Goal: Information Seeking & Learning: Check status

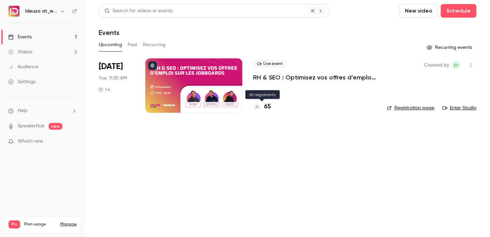
click at [266, 110] on h4 "65" at bounding box center [267, 106] width 7 height 9
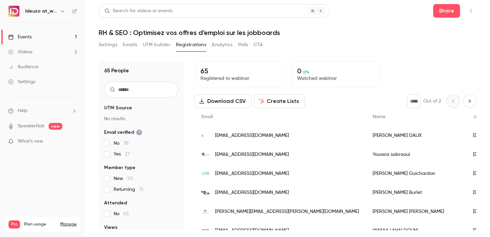
click at [47, 40] on link "Events 1" at bounding box center [42, 37] width 85 height 15
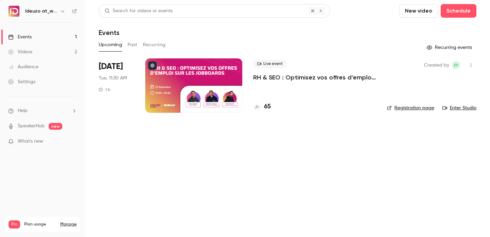
click at [393, 109] on link "Registration page" at bounding box center [410, 108] width 47 height 7
click at [272, 105] on div "66" at bounding box center [314, 106] width 123 height 9
click at [271, 105] on div "66" at bounding box center [314, 106] width 123 height 9
click at [269, 107] on h4 "66" at bounding box center [267, 106] width 7 height 9
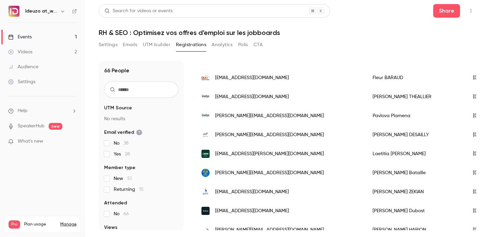
scroll to position [616, 0]
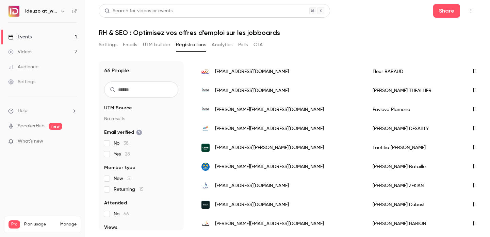
click at [36, 32] on link "Events 1" at bounding box center [42, 37] width 85 height 15
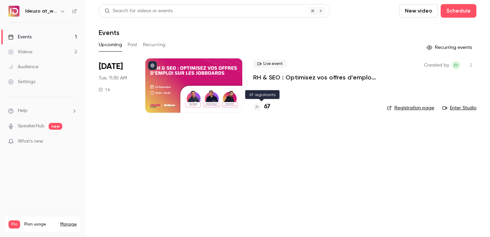
click at [266, 106] on h4 "67" at bounding box center [267, 106] width 6 height 9
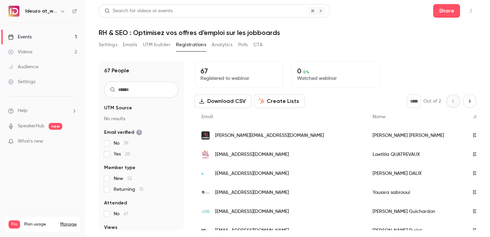
click at [44, 34] on link "Events 1" at bounding box center [42, 37] width 85 height 15
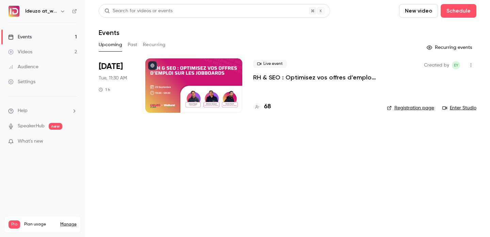
click at [267, 107] on h4 "68" at bounding box center [267, 106] width 7 height 9
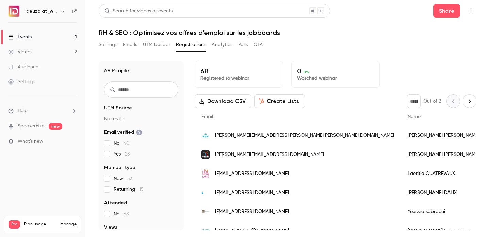
click at [43, 36] on link "Events 1" at bounding box center [42, 37] width 85 height 15
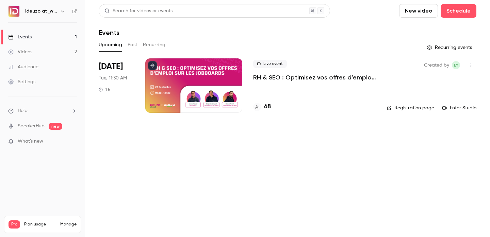
click at [426, 109] on link "Registration page" at bounding box center [410, 108] width 47 height 7
click at [268, 104] on h4 "69" at bounding box center [267, 106] width 6 height 9
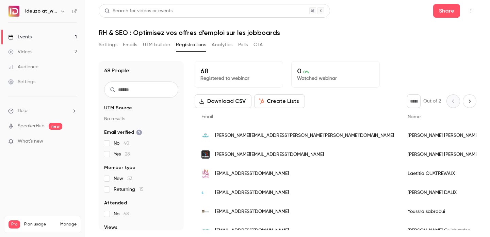
click at [45, 30] on link "Events 1" at bounding box center [42, 37] width 85 height 15
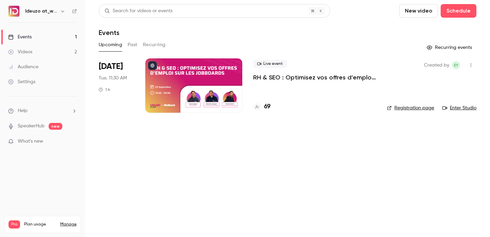
click at [405, 107] on link "Registration page" at bounding box center [410, 108] width 47 height 7
click at [269, 105] on h4 "69" at bounding box center [267, 106] width 6 height 9
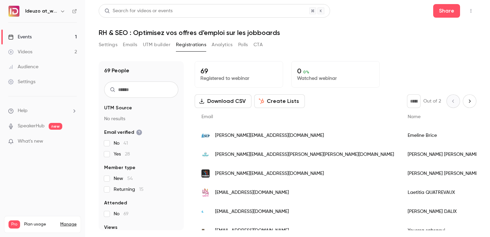
click at [41, 32] on link "Events 1" at bounding box center [42, 37] width 85 height 15
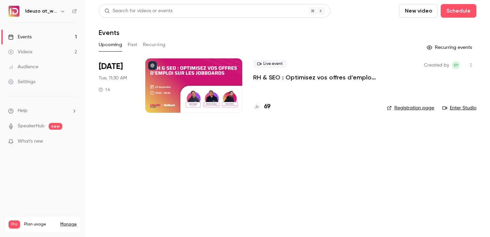
click at [417, 107] on link "Registration page" at bounding box center [410, 108] width 47 height 7
click at [270, 107] on div "69" at bounding box center [314, 106] width 123 height 9
click at [264, 107] on h4 "69" at bounding box center [267, 106] width 6 height 9
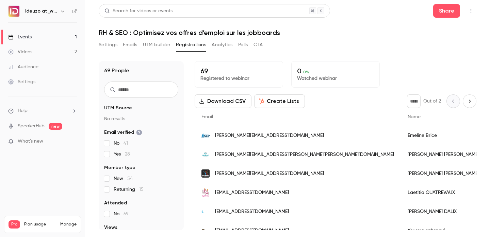
click at [66, 38] on link "Events 1" at bounding box center [42, 37] width 85 height 15
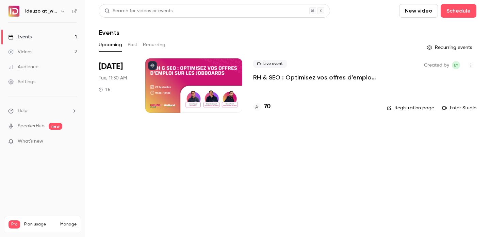
click at [421, 106] on link "Registration page" at bounding box center [410, 108] width 47 height 7
click at [267, 106] on h4 "71" at bounding box center [266, 106] width 5 height 9
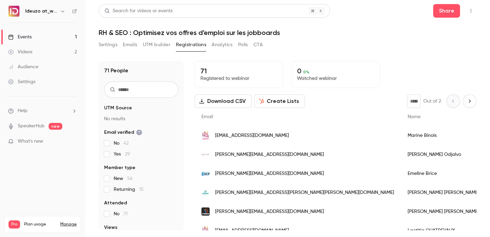
click at [66, 39] on link "Events 1" at bounding box center [42, 37] width 85 height 15
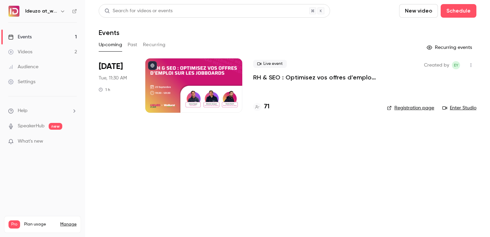
click at [74, 32] on link "Events 1" at bounding box center [42, 37] width 85 height 15
click at [268, 104] on h4 "71" at bounding box center [266, 106] width 5 height 9
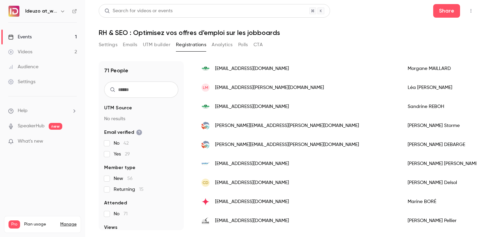
scroll to position [430, 0]
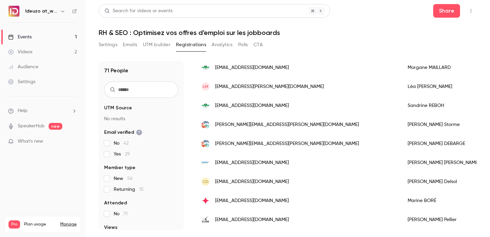
click at [69, 38] on link "Events 1" at bounding box center [42, 37] width 85 height 15
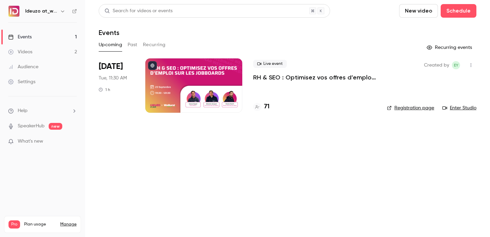
click at [261, 108] on div "71" at bounding box center [261, 106] width 16 height 9
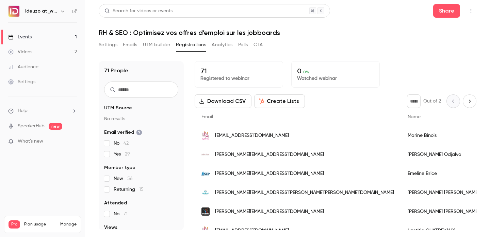
click at [64, 33] on link "Events 1" at bounding box center [42, 37] width 85 height 15
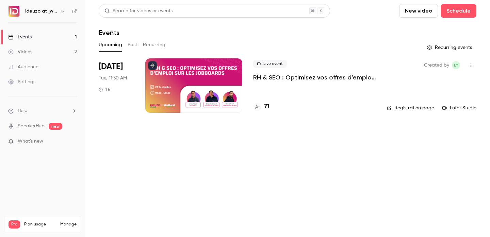
click at [403, 106] on link "Registration page" at bounding box center [410, 108] width 47 height 7
click at [268, 108] on h4 "72" at bounding box center [267, 106] width 6 height 9
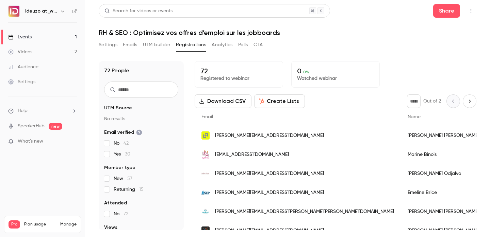
click at [56, 37] on link "Events 1" at bounding box center [42, 37] width 85 height 15
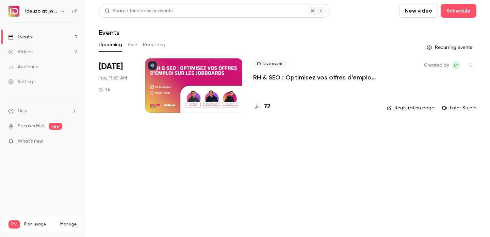
click at [268, 107] on h4 "72" at bounding box center [267, 106] width 6 height 9
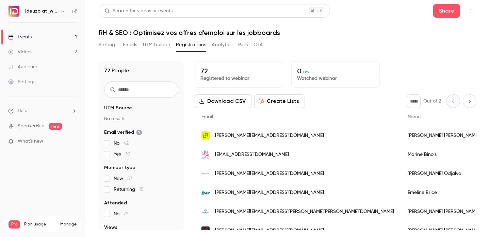
click at [49, 38] on link "Events 1" at bounding box center [42, 37] width 85 height 15
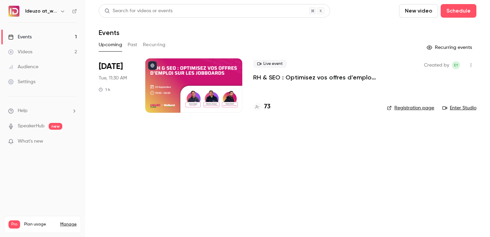
click at [268, 112] on div "Live event RH & SEO : Optimisez vos offres d’emploi sur les jobboards 73" at bounding box center [314, 85] width 123 height 54
click at [264, 105] on h4 "73" at bounding box center [267, 106] width 6 height 9
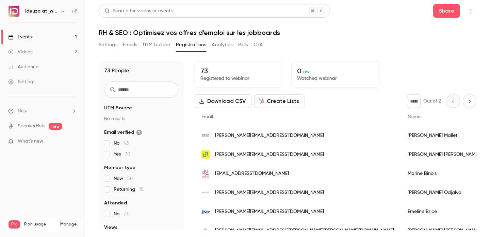
click at [59, 35] on link "Events 1" at bounding box center [42, 37] width 85 height 15
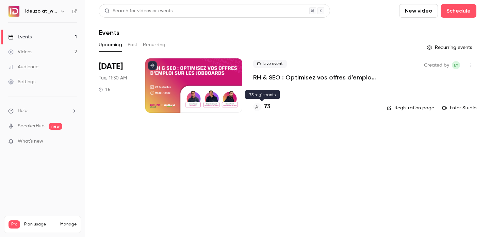
click at [269, 107] on h4 "73" at bounding box center [267, 106] width 6 height 9
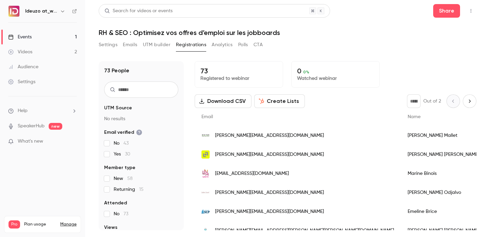
click at [27, 32] on link "Events 1" at bounding box center [42, 37] width 85 height 15
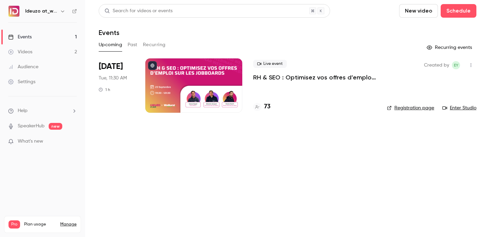
click at [27, 32] on link "Events 1" at bounding box center [42, 37] width 85 height 15
click at [269, 103] on h4 "74" at bounding box center [267, 106] width 6 height 9
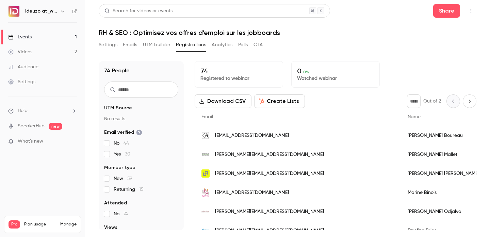
click at [63, 33] on link "Events 1" at bounding box center [42, 37] width 85 height 15
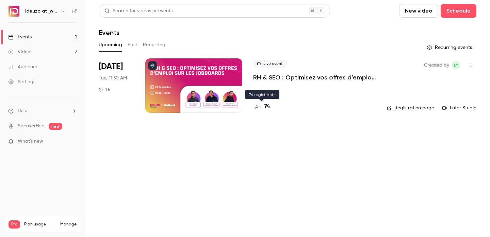
click at [266, 109] on h4 "74" at bounding box center [267, 106] width 6 height 9
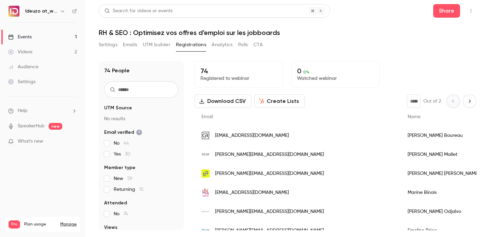
click at [39, 40] on link "Events 1" at bounding box center [42, 37] width 85 height 15
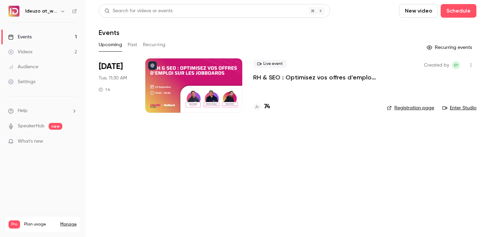
click at [264, 109] on h4 "74" at bounding box center [267, 106] width 6 height 9
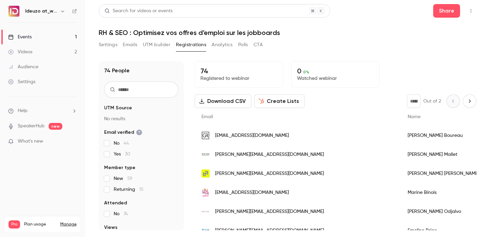
click at [67, 33] on link "Events 1" at bounding box center [42, 37] width 85 height 15
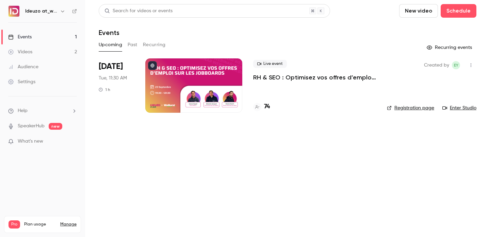
click at [267, 107] on h4 "74" at bounding box center [267, 106] width 6 height 9
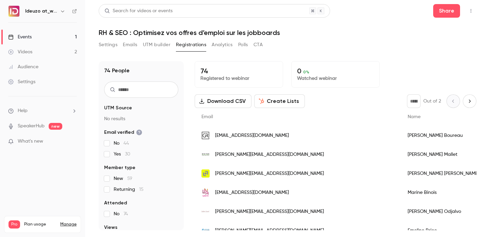
click at [58, 35] on link "Events 1" at bounding box center [42, 37] width 85 height 15
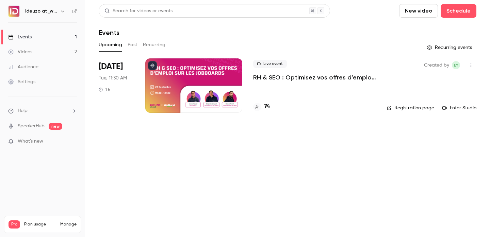
click at [268, 107] on h4 "74" at bounding box center [267, 106] width 6 height 9
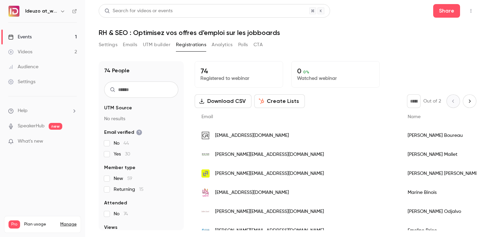
click at [69, 41] on link "Events 1" at bounding box center [42, 37] width 85 height 15
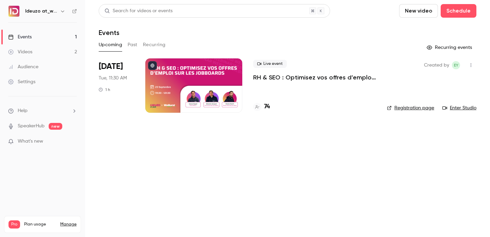
click at [268, 109] on h4 "74" at bounding box center [267, 106] width 6 height 9
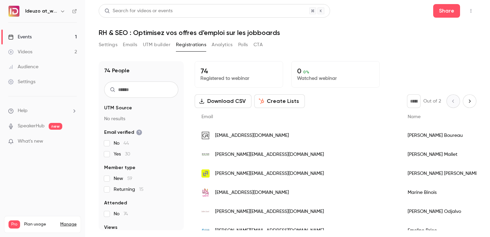
click at [62, 28] on ul "Events 1 Videos 2 Audience Settings" at bounding box center [42, 59] width 85 height 73
click at [51, 35] on link "Events 1" at bounding box center [42, 37] width 85 height 15
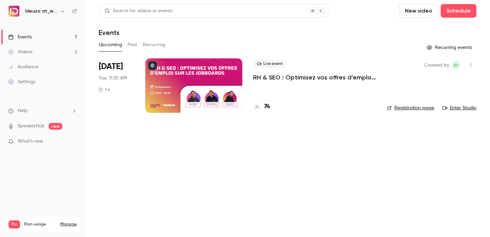
click at [264, 105] on h4 "74" at bounding box center [267, 106] width 6 height 9
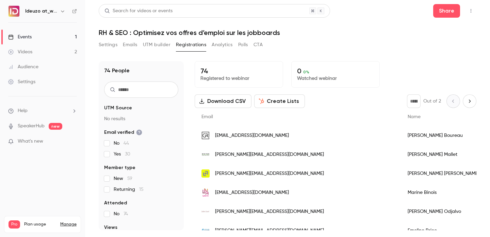
click at [45, 31] on link "Events 1" at bounding box center [42, 37] width 85 height 15
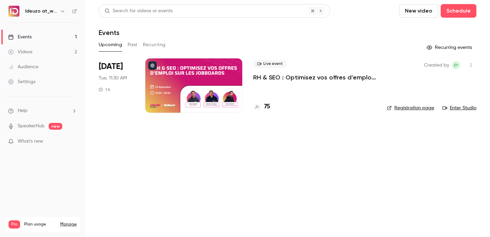
click at [268, 106] on h4 "75" at bounding box center [267, 106] width 6 height 9
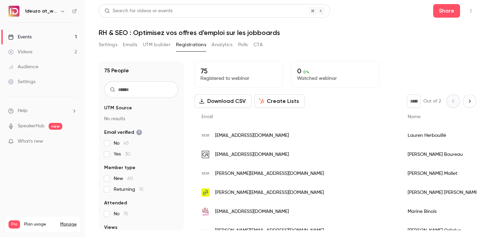
click at [108, 41] on button "Settings" at bounding box center [108, 44] width 19 height 11
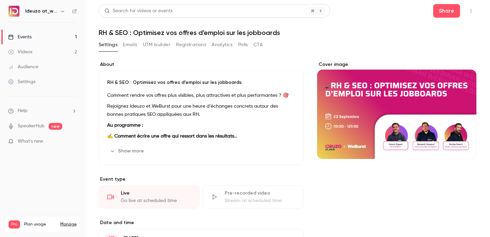
click at [43, 31] on link "Events 1" at bounding box center [42, 37] width 85 height 15
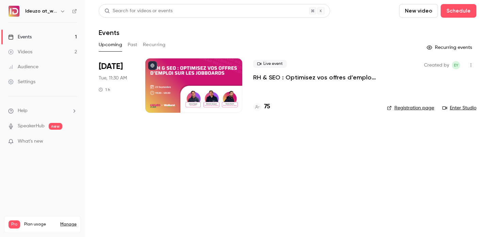
click at [402, 107] on link "Registration page" at bounding box center [410, 108] width 47 height 7
click at [406, 111] on link "Registration page" at bounding box center [410, 108] width 47 height 7
click at [268, 108] on h4 "77" at bounding box center [267, 106] width 6 height 9
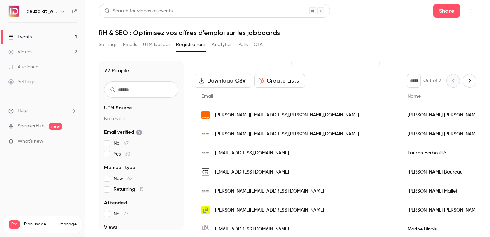
scroll to position [13, 0]
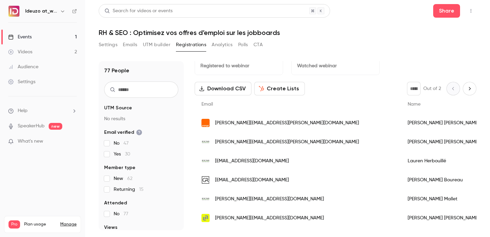
click at [54, 38] on link "Events 1" at bounding box center [42, 37] width 85 height 15
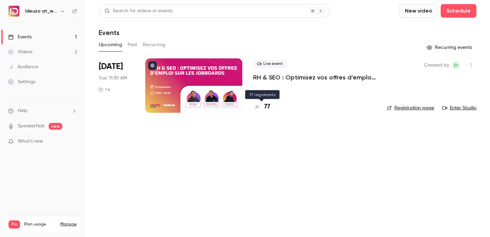
click at [262, 108] on div "77" at bounding box center [261, 106] width 17 height 9
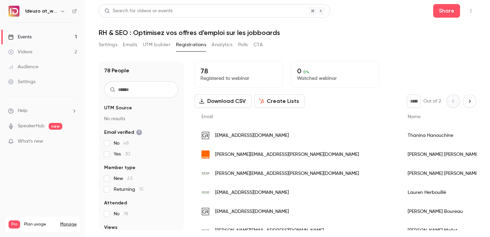
click at [61, 35] on link "Events 1" at bounding box center [42, 37] width 85 height 15
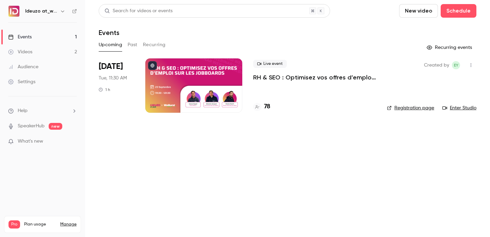
click at [270, 108] on div "78" at bounding box center [314, 106] width 123 height 9
click at [266, 106] on h4 "78" at bounding box center [267, 106] width 6 height 9
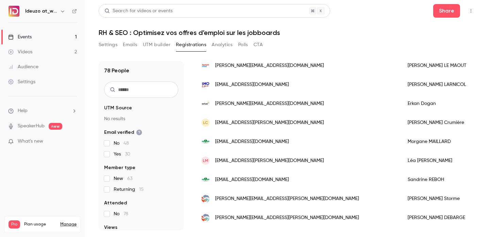
click at [146, 90] on input "text" at bounding box center [141, 90] width 74 height 16
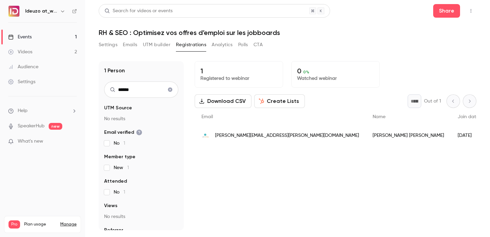
type input "******"
click at [190, 43] on button "Registrations" at bounding box center [191, 44] width 30 height 11
click at [172, 87] on button "Clear search" at bounding box center [170, 89] width 11 height 11
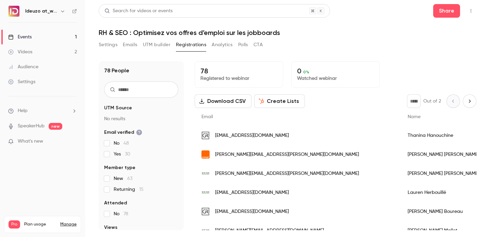
click at [50, 33] on link "Events 1" at bounding box center [42, 37] width 85 height 15
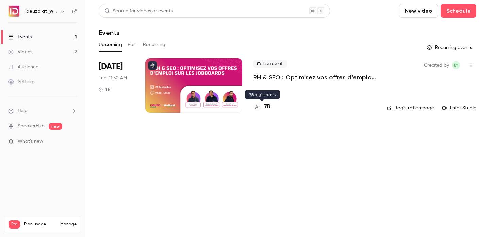
click at [266, 105] on h4 "78" at bounding box center [267, 106] width 6 height 9
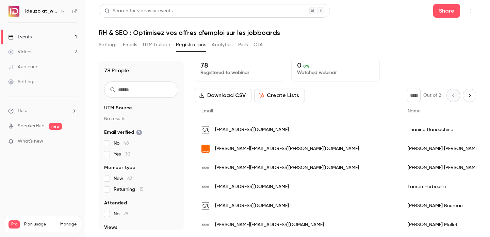
scroll to position [10, 0]
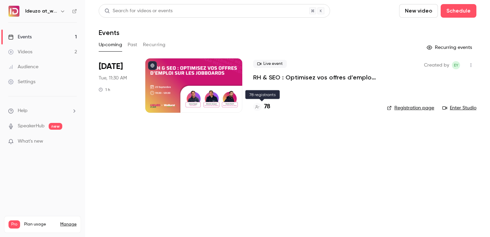
click at [266, 111] on h4 "78" at bounding box center [267, 106] width 6 height 9
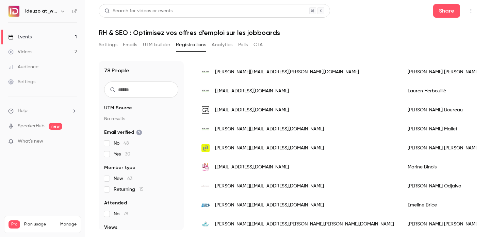
scroll to position [104, 0]
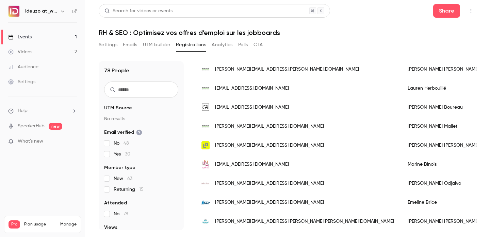
click at [73, 32] on link "Events 1" at bounding box center [42, 37] width 85 height 15
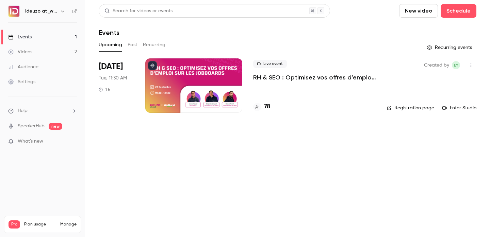
click at [395, 111] on link "Registration page" at bounding box center [410, 108] width 47 height 7
click at [266, 100] on div "Live event RH & SEO : Optimisez vos offres d’emploi sur les jobboards 78" at bounding box center [314, 85] width 123 height 54
click at [267, 105] on h4 "78" at bounding box center [267, 106] width 6 height 9
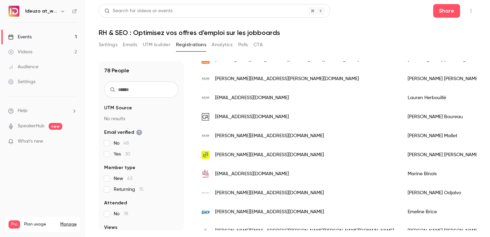
scroll to position [97, 0]
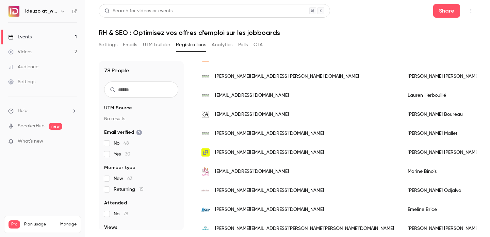
click at [56, 37] on link "Events 1" at bounding box center [42, 37] width 85 height 15
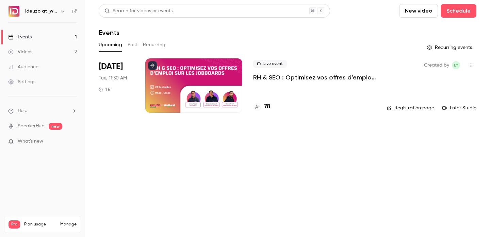
click at [275, 104] on div "78" at bounding box center [314, 106] width 123 height 9
